Goal: Check status: Check status

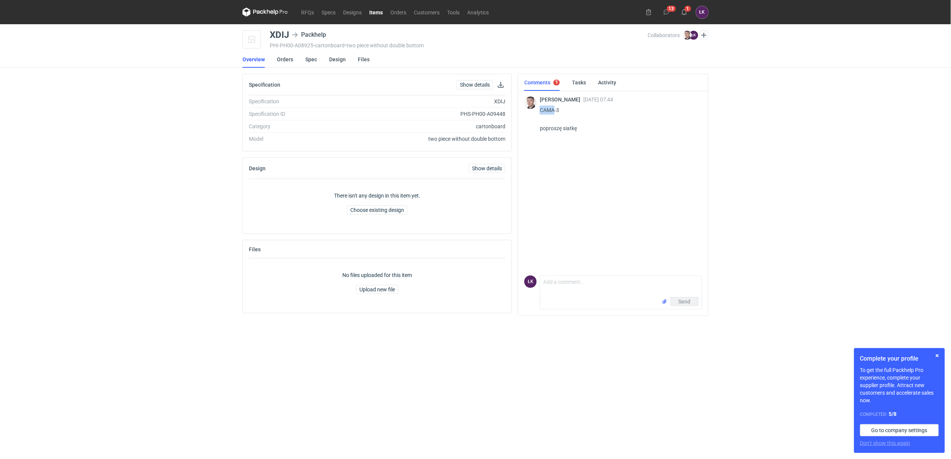
drag, startPoint x: 555, startPoint y: 110, endPoint x: 541, endPoint y: 112, distance: 14.5
click at [541, 112] on p "CAMA-3 poproszę siatkę" at bounding box center [618, 119] width 156 height 27
copy p "CAMA"
drag, startPoint x: 291, startPoint y: 32, endPoint x: 269, endPoint y: 32, distance: 21.6
click at [270, 32] on div "XDIJ Packhelp" at bounding box center [300, 34] width 60 height 9
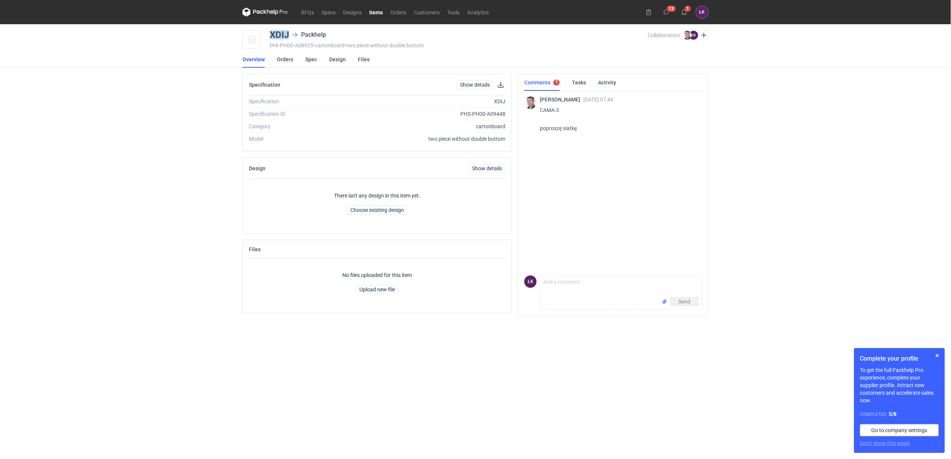
copy div "XDIJ"
click at [175, 202] on div "RFQs Specs Designs Items Orders Customers Tools Analytics 13 1 ŁK [PERSON_NAME]…" at bounding box center [475, 229] width 951 height 459
click at [310, 59] on link "Spec" at bounding box center [311, 59] width 12 height 17
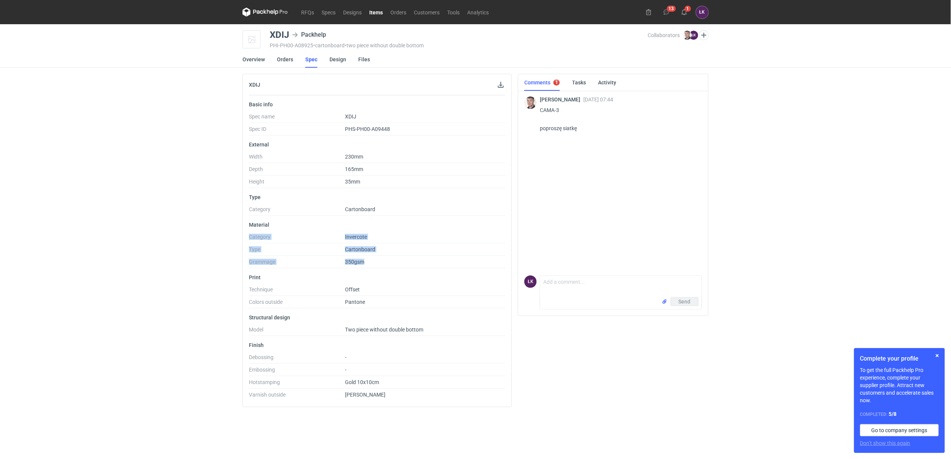
drag, startPoint x: 378, startPoint y: 264, endPoint x: 231, endPoint y: 242, distance: 148.8
click at [231, 242] on div "RFQs Specs Designs Items Orders Customers Tools Analytics 13 1 ŁK [PERSON_NAME]…" at bounding box center [475, 229] width 951 height 459
click at [202, 241] on div "RFQs Specs Designs Items Orders Customers Tools Analytics 13 1 ŁK [PERSON_NAME]…" at bounding box center [475, 229] width 951 height 459
drag, startPoint x: 202, startPoint y: 232, endPoint x: 350, endPoint y: 253, distance: 149.0
click at [350, 253] on div "RFQs Specs Designs Items Orders Customers Tools Analytics 13 1 ŁK [PERSON_NAME]…" at bounding box center [475, 229] width 951 height 459
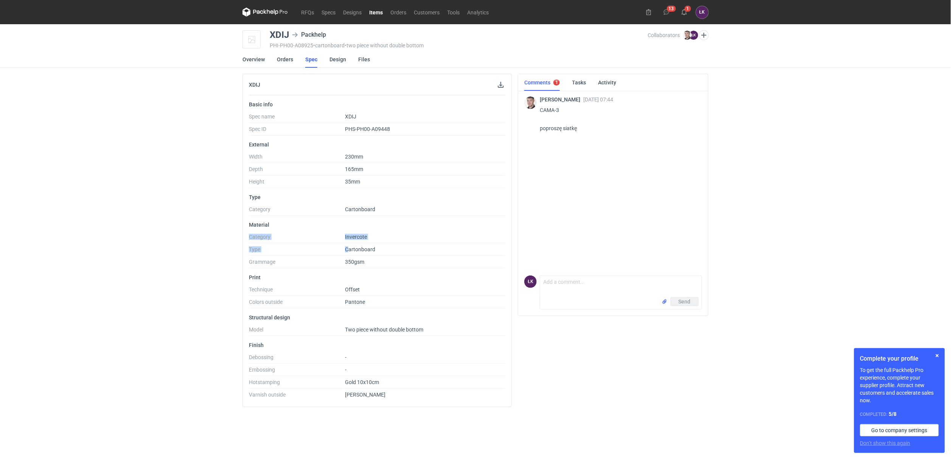
click at [350, 252] on span "Cartonboard" at bounding box center [360, 249] width 30 height 6
drag, startPoint x: 383, startPoint y: 238, endPoint x: 236, endPoint y: 237, distance: 147.2
click at [236, 237] on div "RFQs Specs Designs Items Orders Customers Tools Analytics 13 1 ŁK [PERSON_NAME]…" at bounding box center [475, 229] width 951 height 459
click at [305, 14] on link "RFQs" at bounding box center [307, 12] width 20 height 9
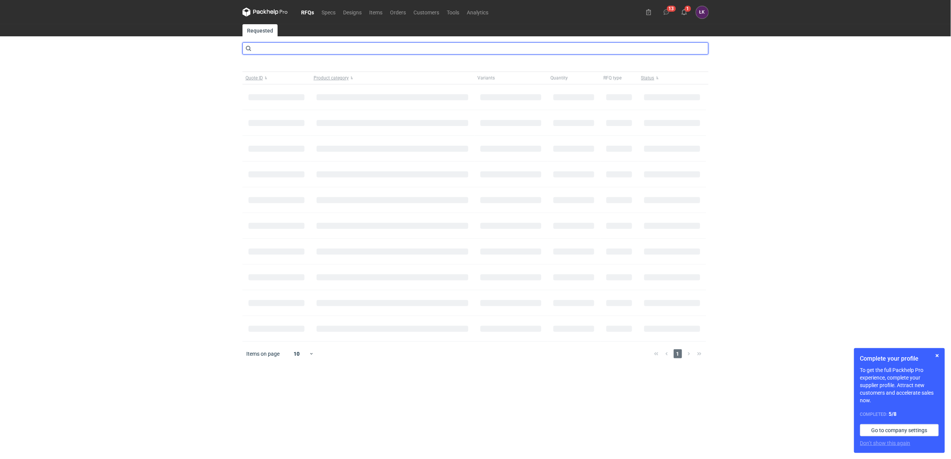
click at [302, 50] on input "text" at bounding box center [476, 48] width 466 height 12
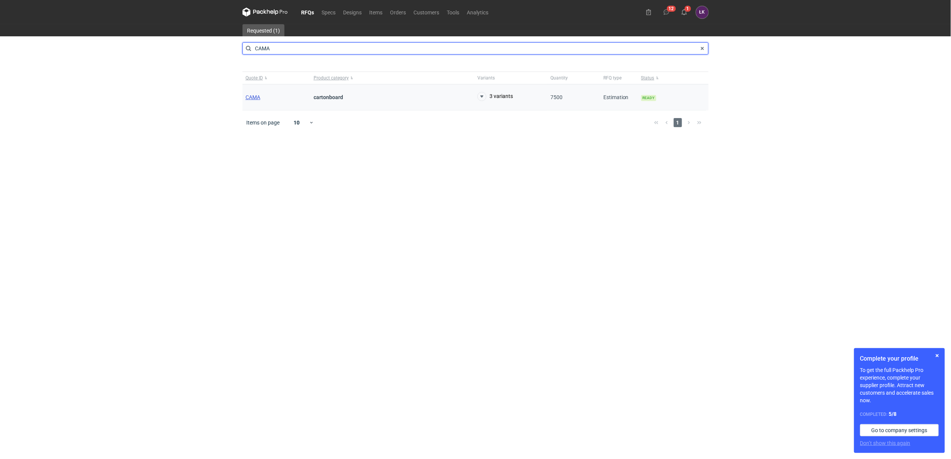
type input "CAMA"
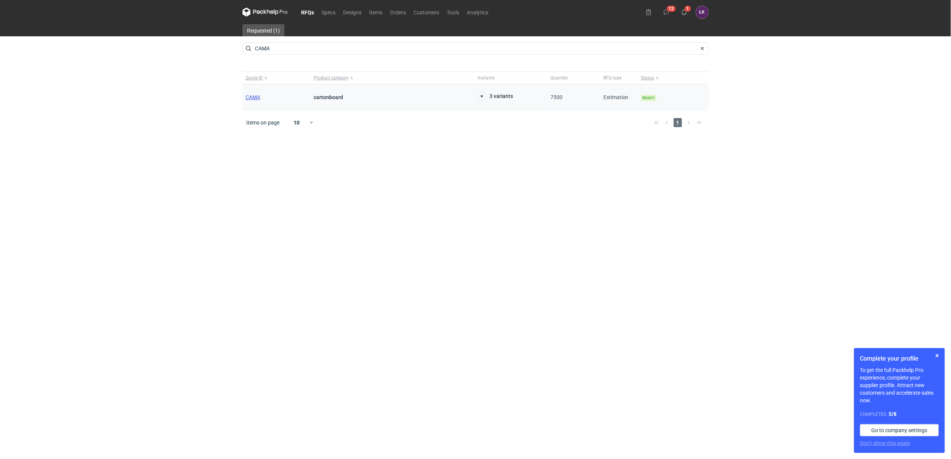
click at [255, 95] on span "CAMA" at bounding box center [253, 97] width 15 height 6
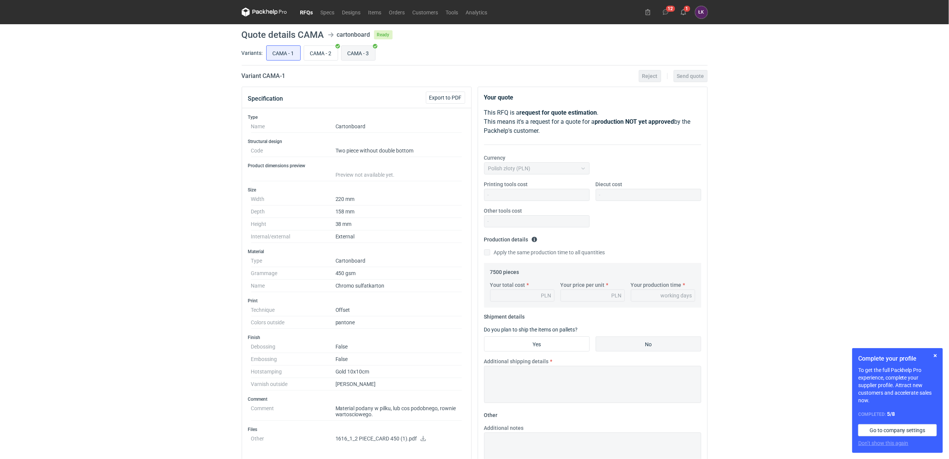
click at [368, 46] on input "CAMA - 3" at bounding box center [359, 53] width 34 height 14
radio input "true"
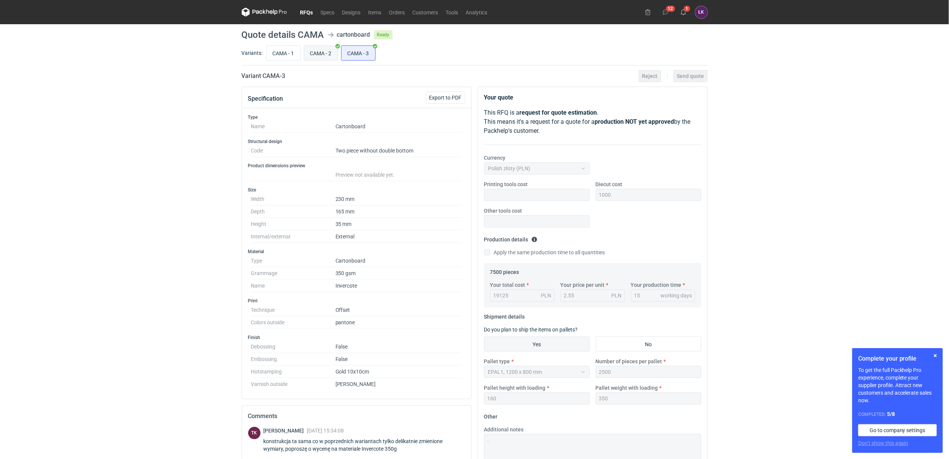
click at [316, 50] on input "CAMA - 2" at bounding box center [321, 53] width 34 height 14
radio input "true"
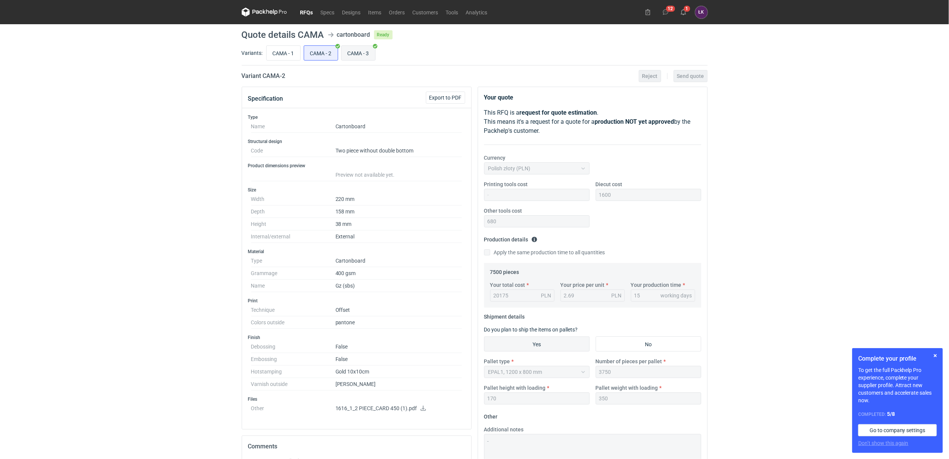
click at [367, 56] on input "CAMA - 3" at bounding box center [359, 53] width 34 height 14
radio input "true"
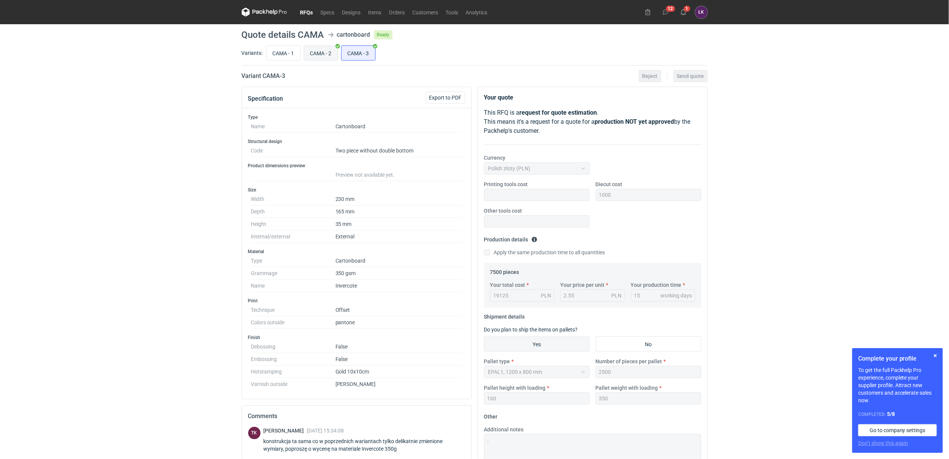
click at [324, 56] on input "CAMA - 2" at bounding box center [321, 53] width 34 height 14
radio input "true"
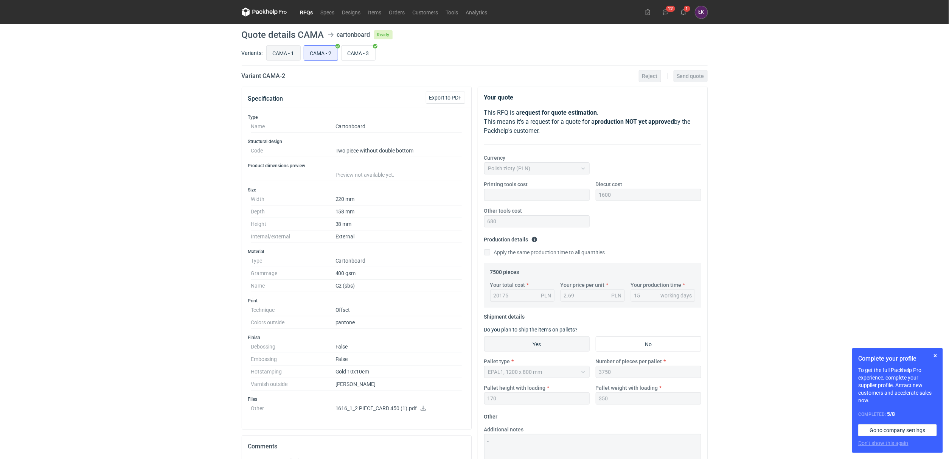
click at [292, 55] on input "CAMA - 1" at bounding box center [284, 53] width 34 height 14
radio input "true"
click at [322, 55] on input "CAMA - 2" at bounding box center [321, 53] width 34 height 14
radio input "true"
click at [360, 55] on input "CAMA - 3" at bounding box center [359, 53] width 34 height 14
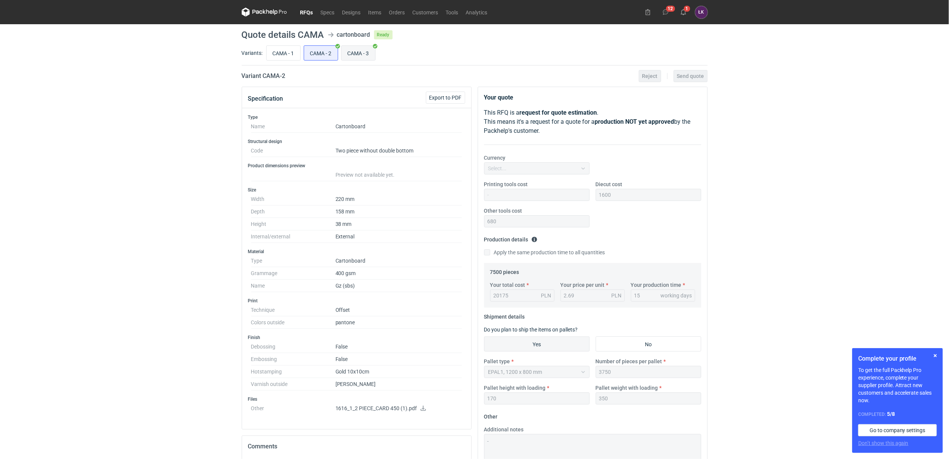
radio input "true"
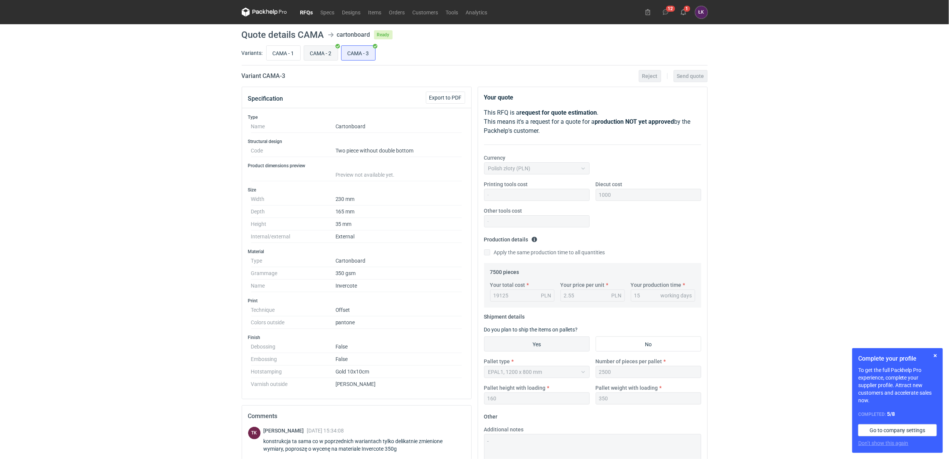
click at [314, 52] on input "CAMA - 2" at bounding box center [321, 53] width 34 height 14
radio input "true"
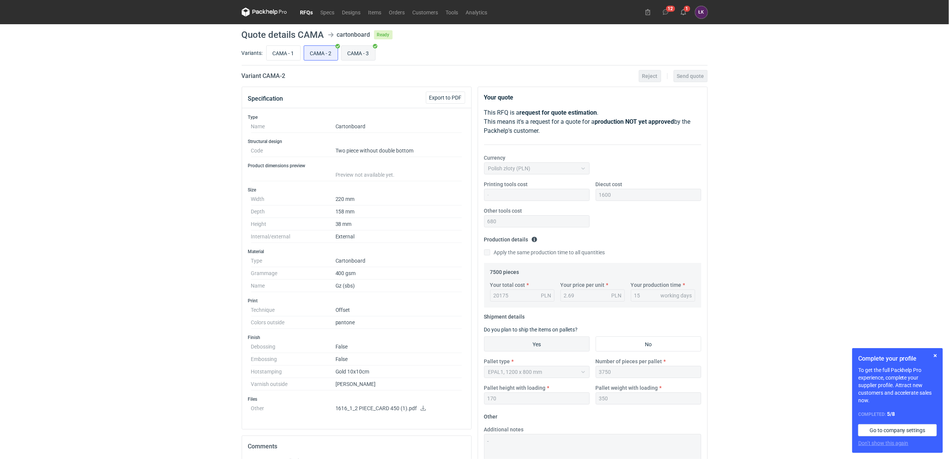
click at [364, 56] on input "CAMA - 3" at bounding box center [359, 53] width 34 height 14
radio input "true"
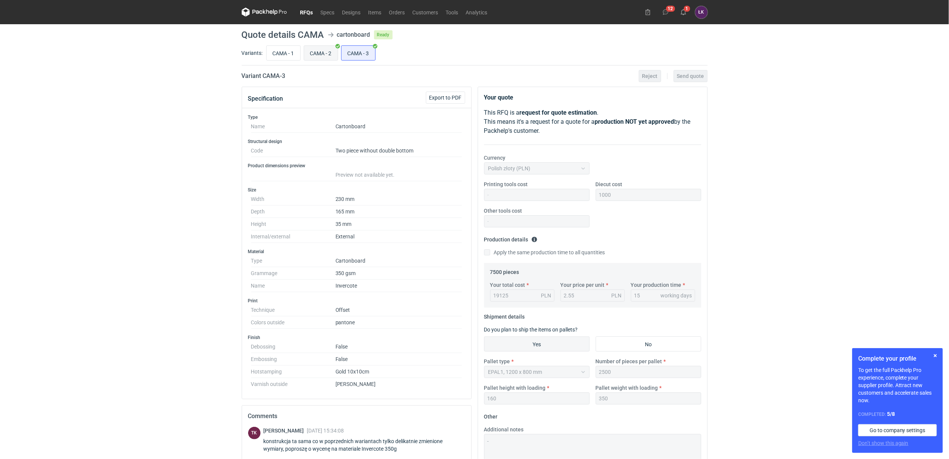
click at [324, 55] on input "CAMA - 2" at bounding box center [321, 53] width 34 height 14
radio input "true"
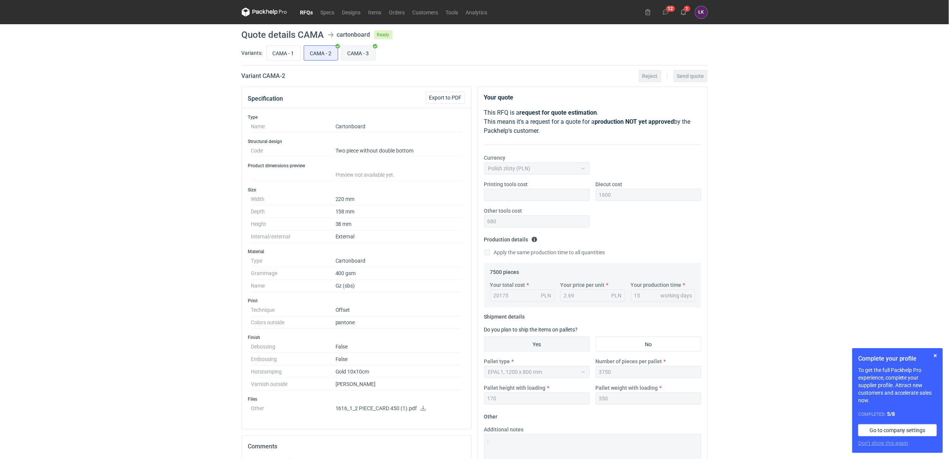
click at [359, 55] on input "CAMA - 3" at bounding box center [359, 53] width 34 height 14
radio input "true"
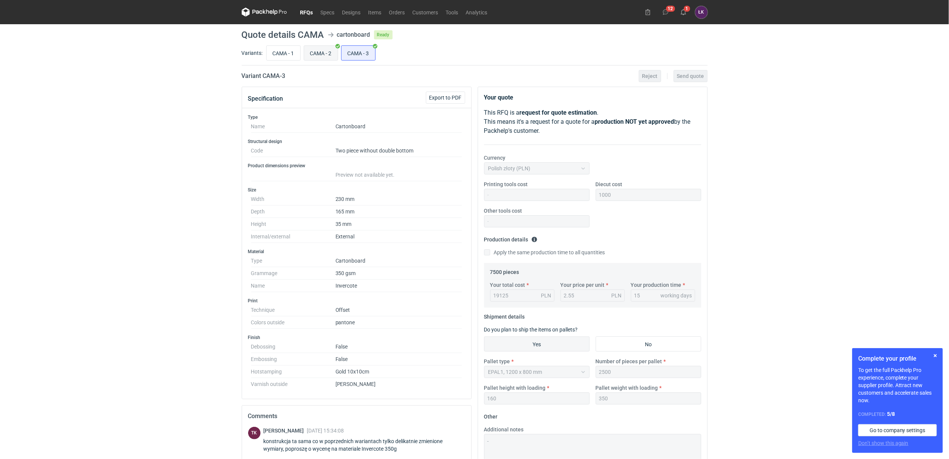
click at [327, 56] on input "CAMA - 2" at bounding box center [321, 53] width 34 height 14
radio input "true"
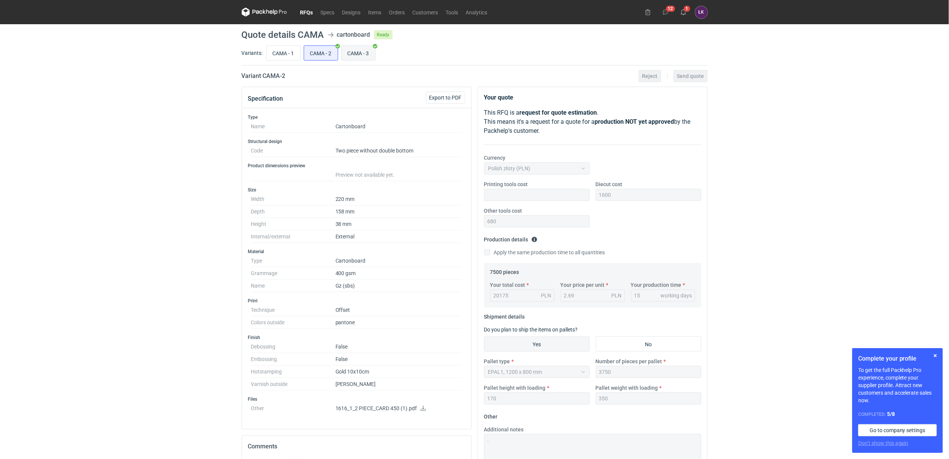
click at [355, 55] on input "CAMA - 3" at bounding box center [359, 53] width 34 height 14
radio input "true"
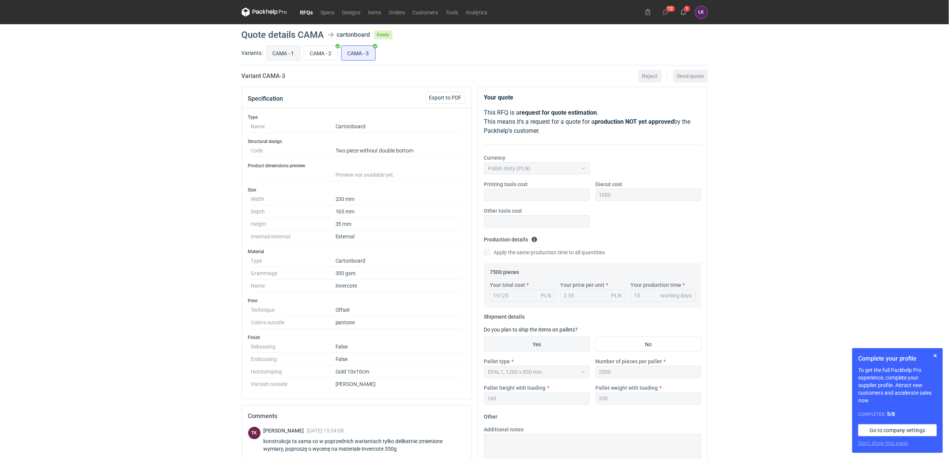
click at [282, 55] on input "CAMA - 1" at bounding box center [284, 53] width 34 height 14
radio input "true"
click at [245, 336] on div "Type Name Cartonboard Structural design Code Two piece without double bottom Pr…" at bounding box center [356, 253] width 229 height 291
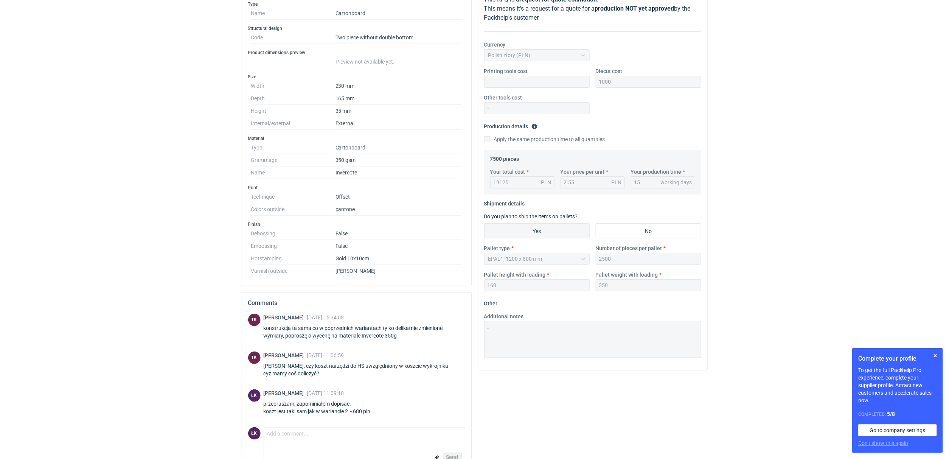
click at [108, 222] on div "RFQs Specs Designs Items Orders Customers Tools Analytics 12 1 ŁK [PERSON_NAME]…" at bounding box center [474, 116] width 949 height 459
click at [164, 345] on div "RFQs Specs Designs Items Orders Customers Tools Analytics 12 1 ŁK [PERSON_NAME]…" at bounding box center [474, 116] width 949 height 459
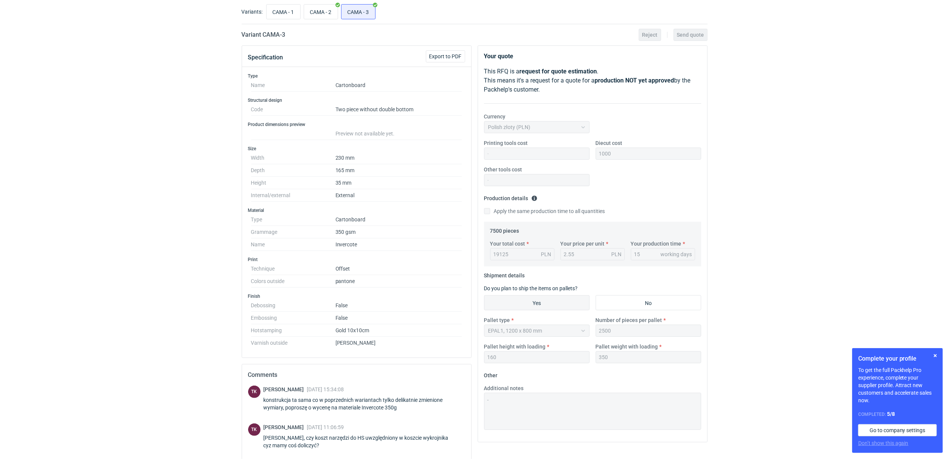
scroll to position [0, 0]
